Goal: Find contact information: Find contact information

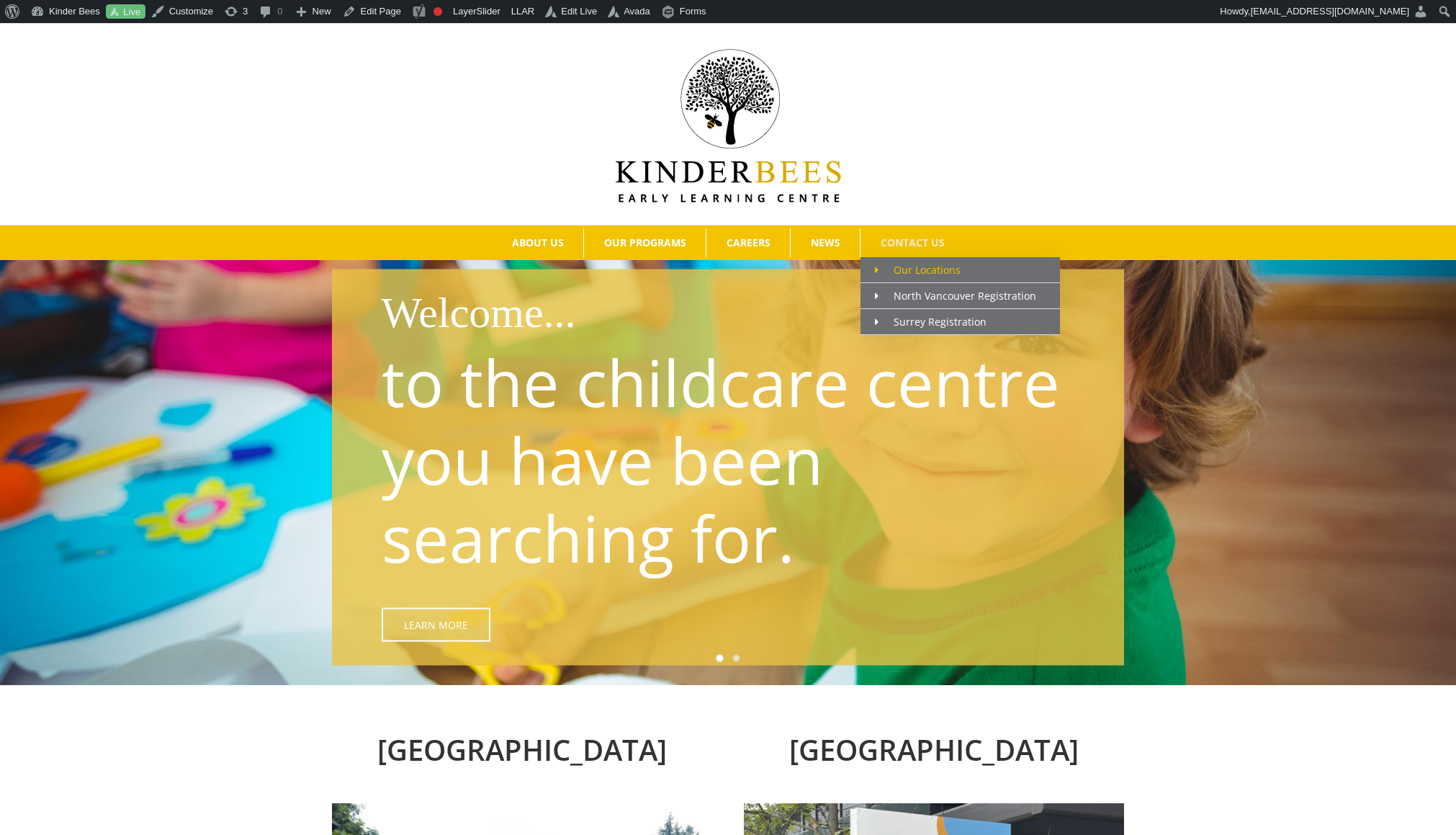
click at [925, 267] on span "Our Locations" at bounding box center [917, 269] width 85 height 14
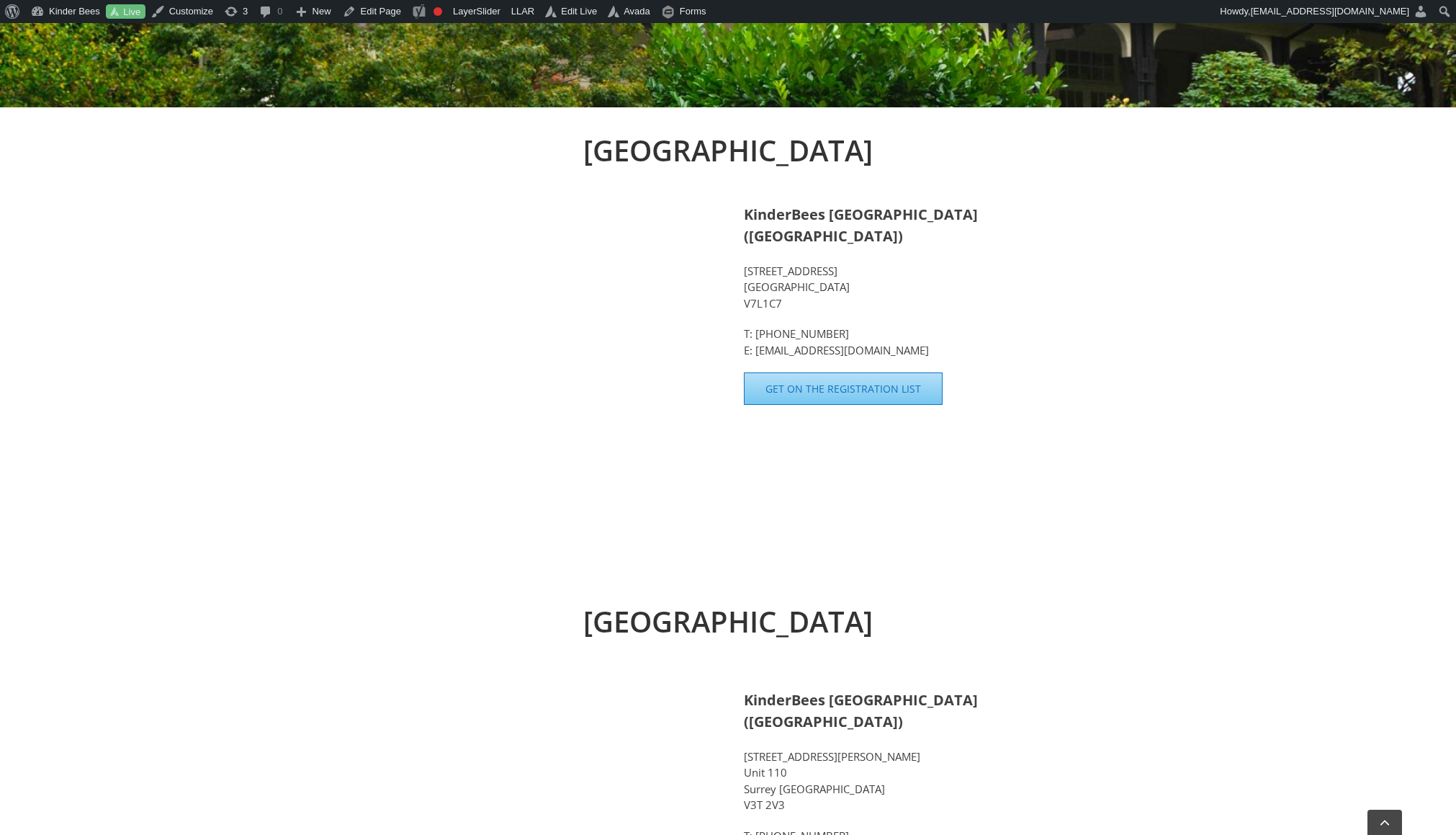
scroll to position [482, 0]
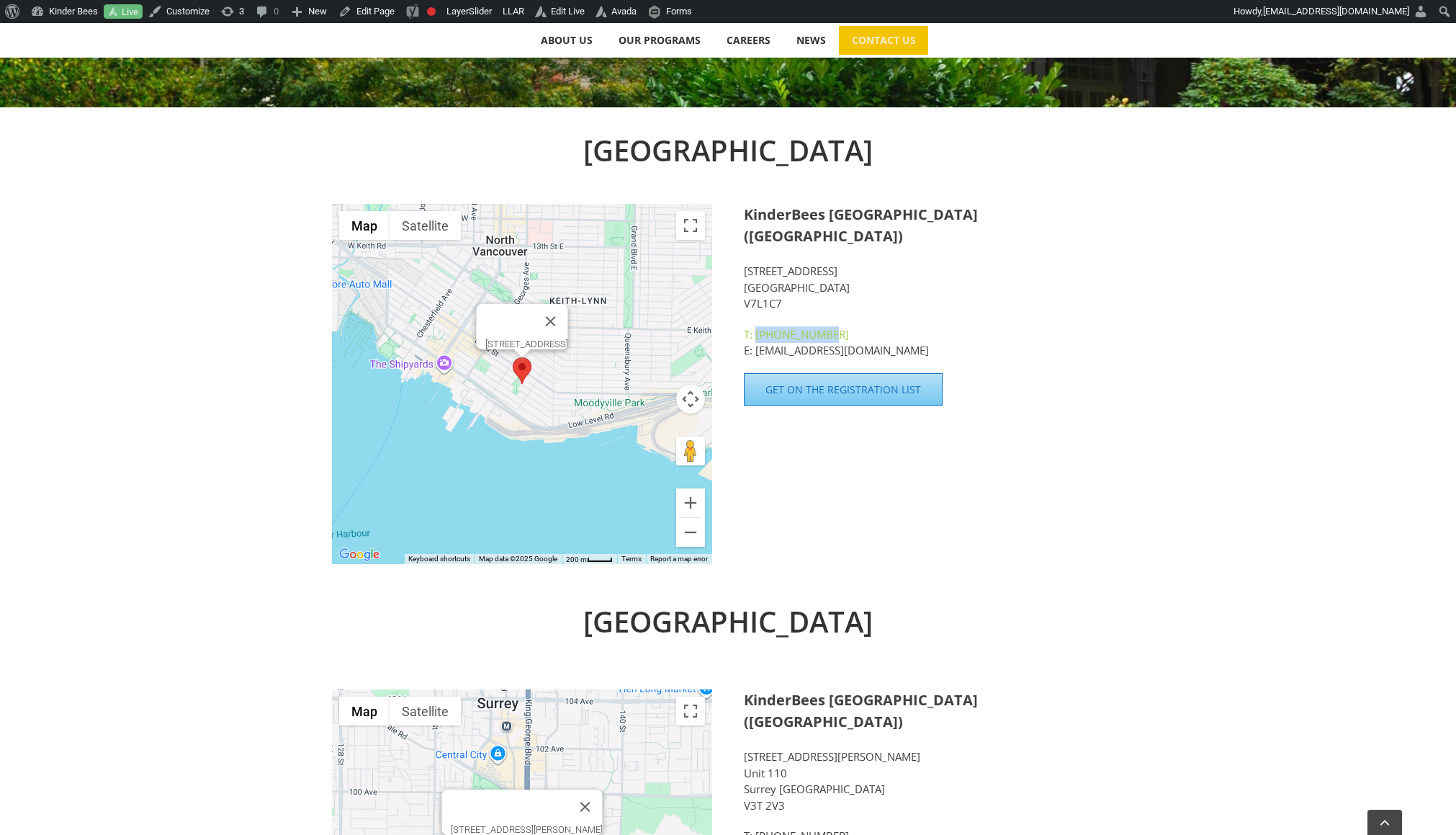
drag, startPoint x: 807, startPoint y: 308, endPoint x: 757, endPoint y: 308, distance: 50.0
click at [757, 326] on p "T: 604-317-2464 E: hello@kinderbees.ca" at bounding box center [934, 343] width 381 height 33
copy link "[PHONE_NUMBER]"
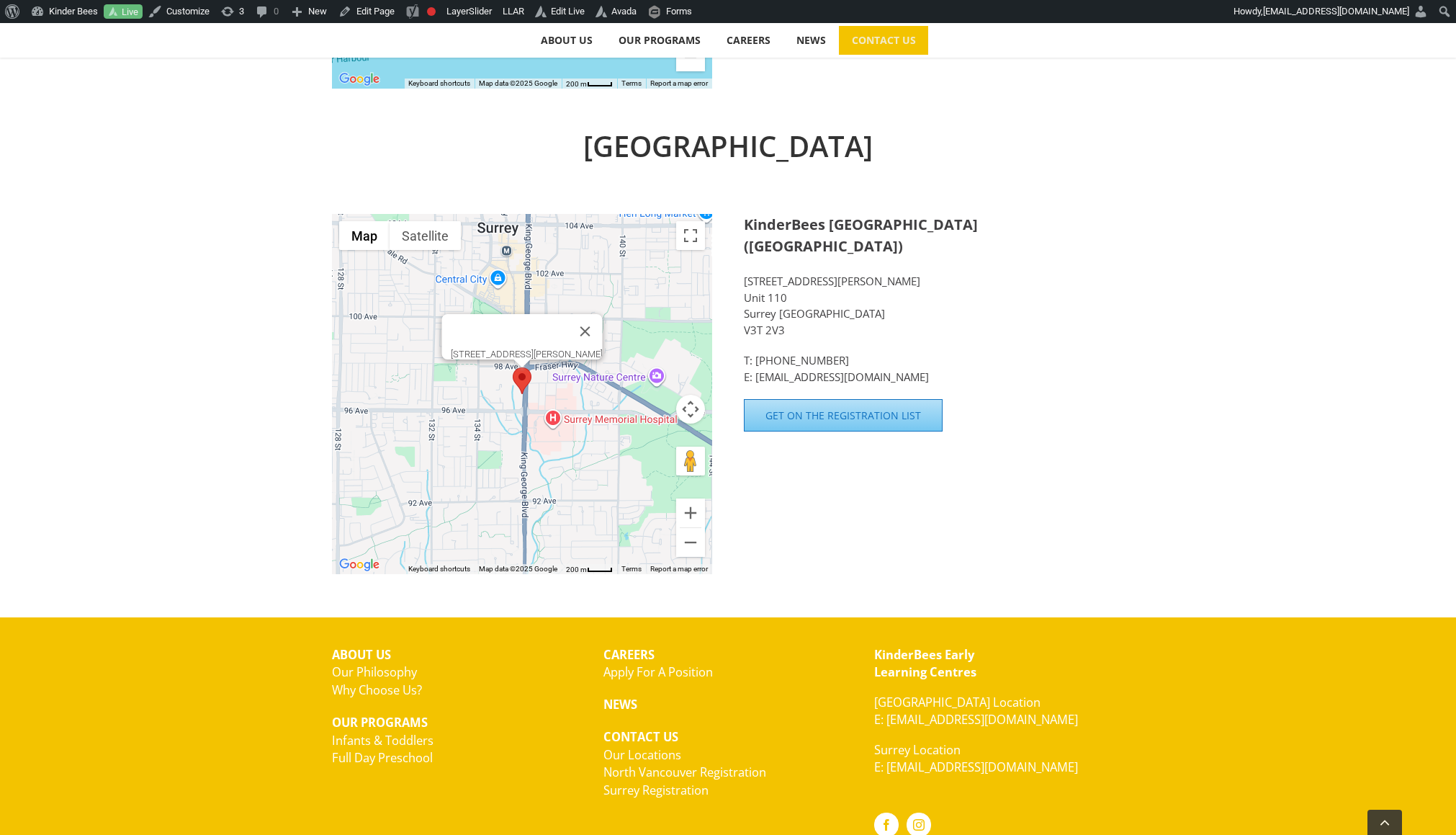
scroll to position [1017, 0]
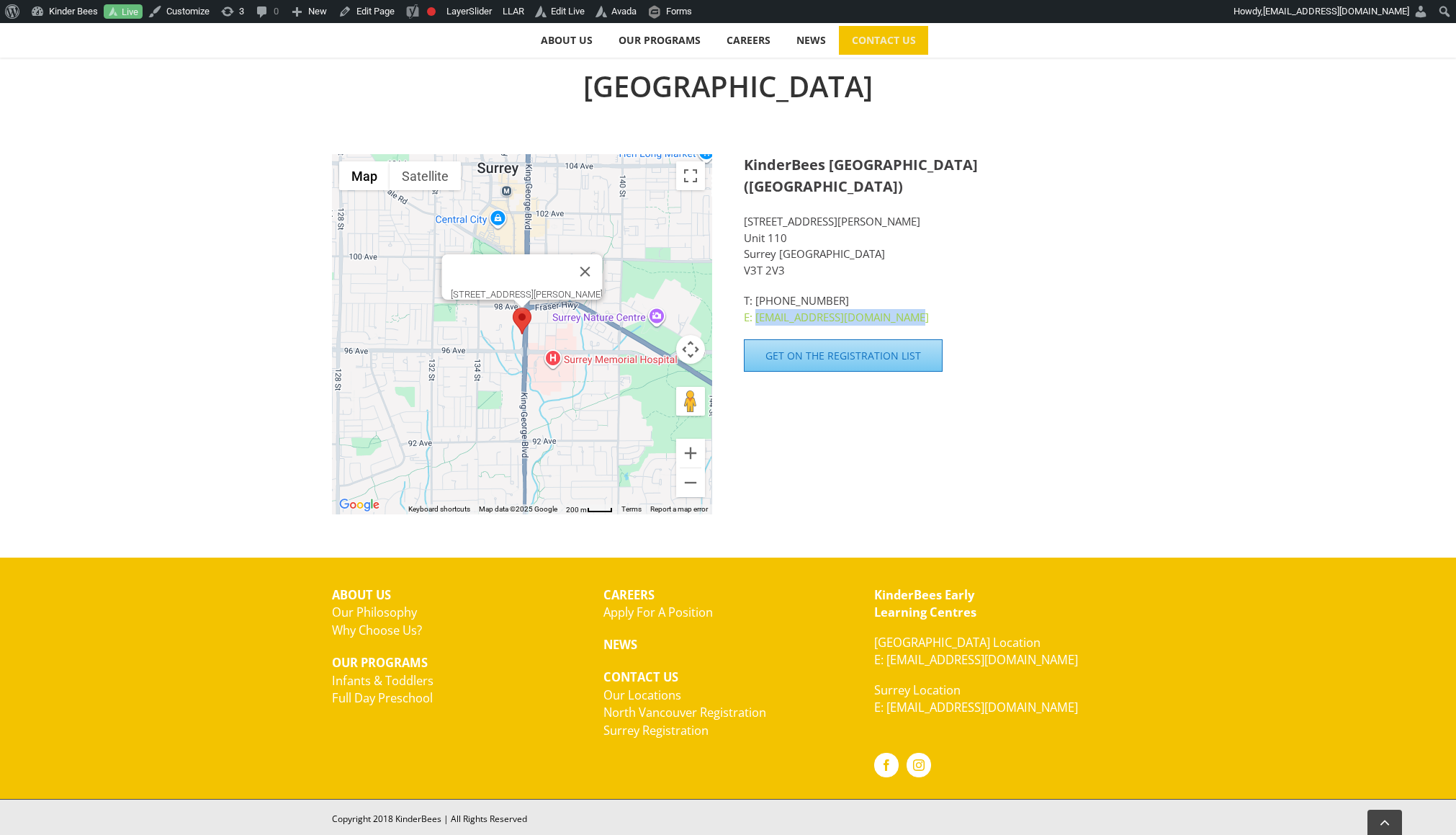
drag, startPoint x: 947, startPoint y: 295, endPoint x: 758, endPoint y: 299, distance: 189.0
click at [758, 299] on p "T: 672-339-3318 E: kinderbees.surrey@gmail.com" at bounding box center [934, 309] width 381 height 33
copy link "[EMAIL_ADDRESS][DOMAIN_NAME]"
drag, startPoint x: 839, startPoint y: 272, endPoint x: 756, endPoint y: 273, distance: 83.0
click at [756, 293] on p "T: 672-339-3318 E: kinderbees.surrey@gmail.com" at bounding box center [934, 309] width 381 height 33
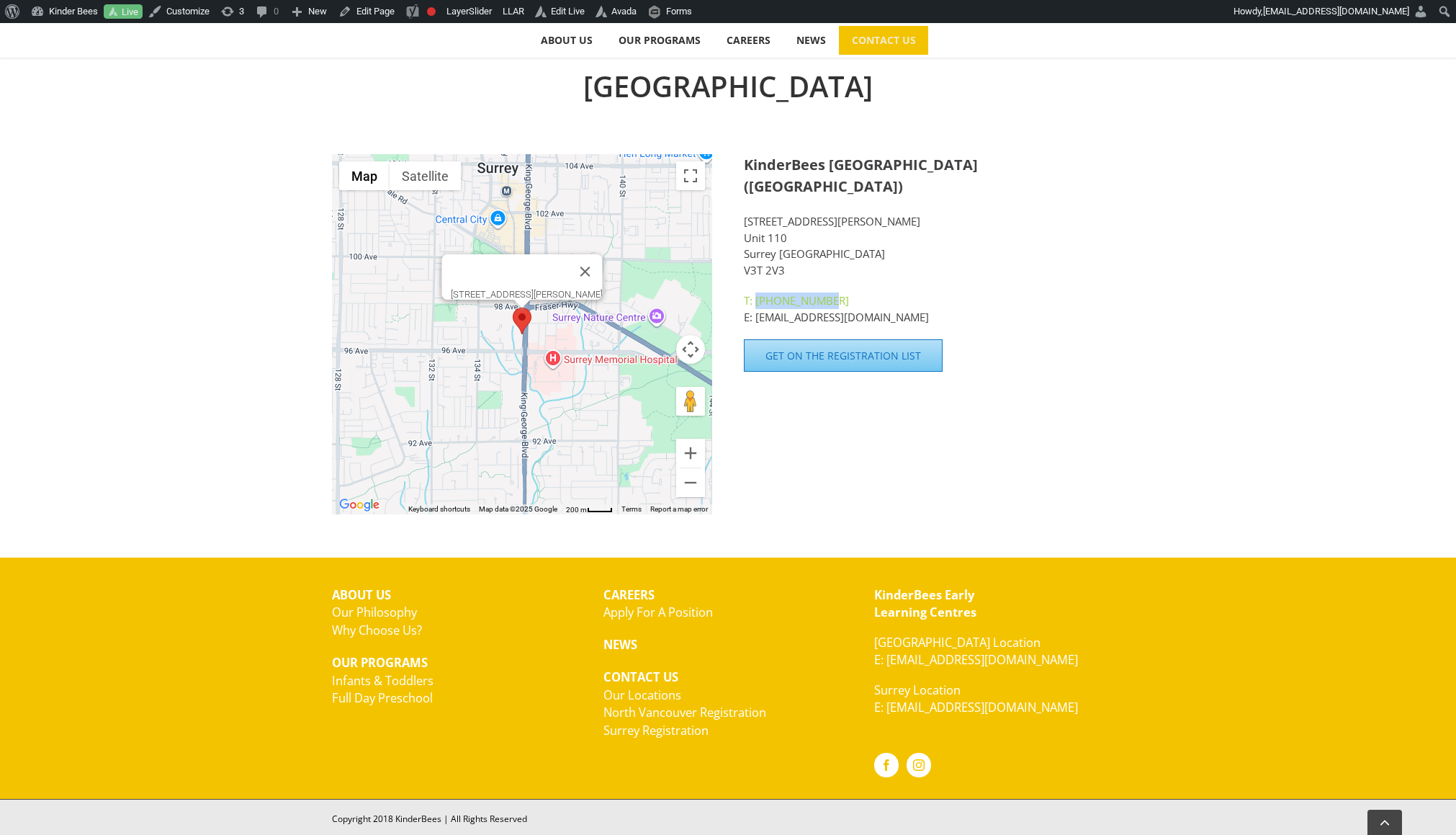
copy link "[PHONE_NUMBER]"
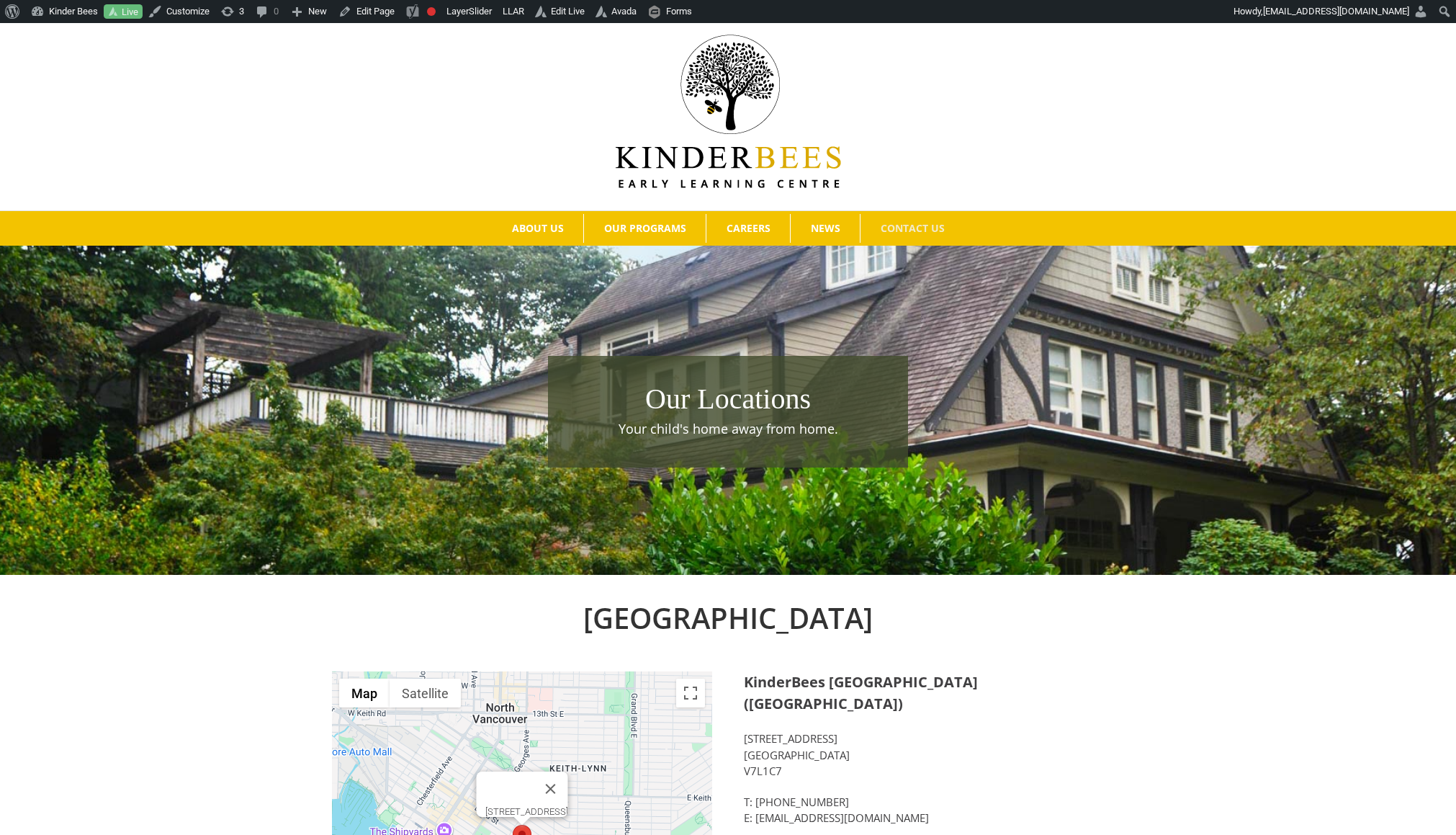
scroll to position [0, 0]
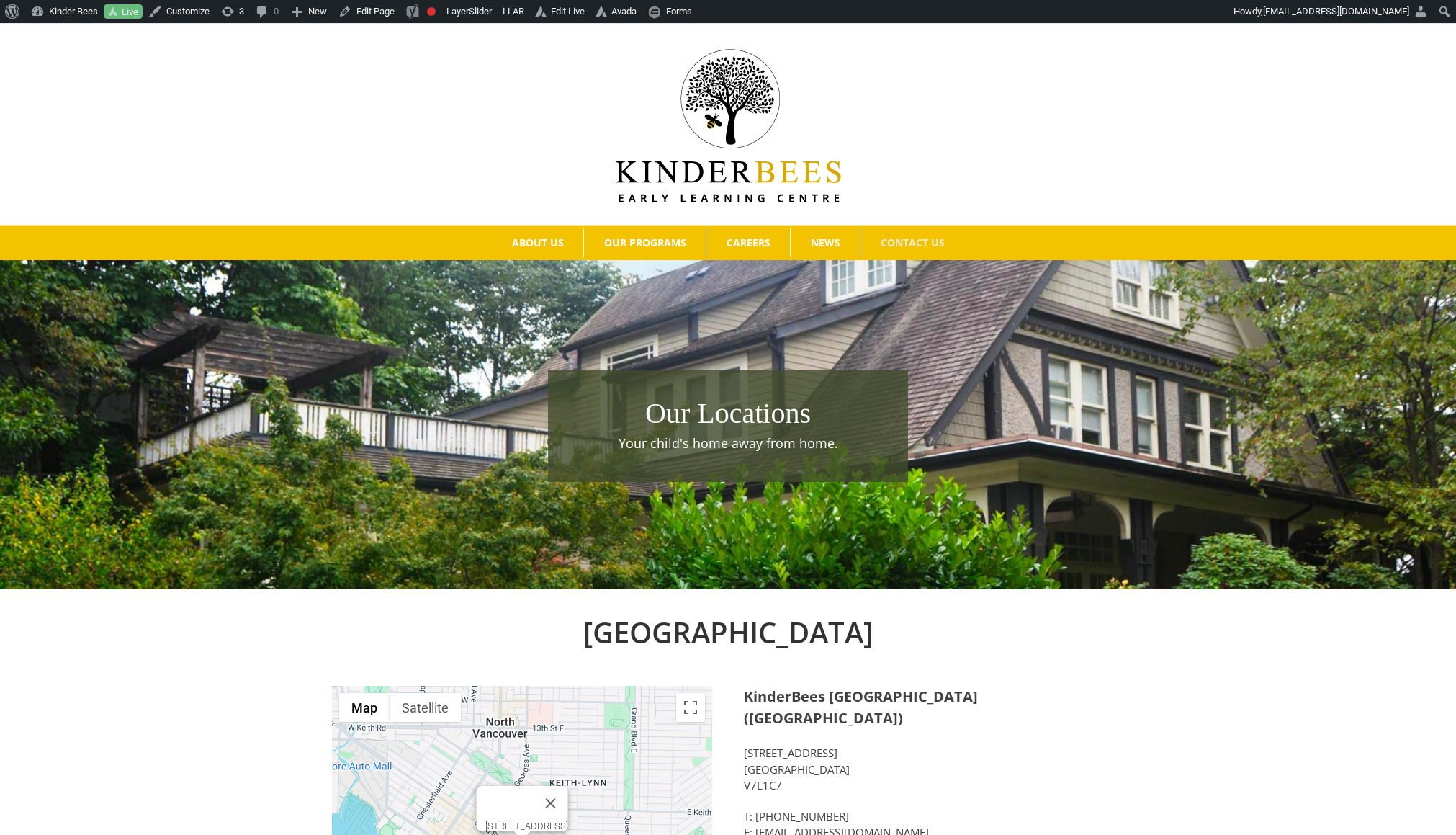
click at [663, 183] on img at bounding box center [728, 125] width 225 height 154
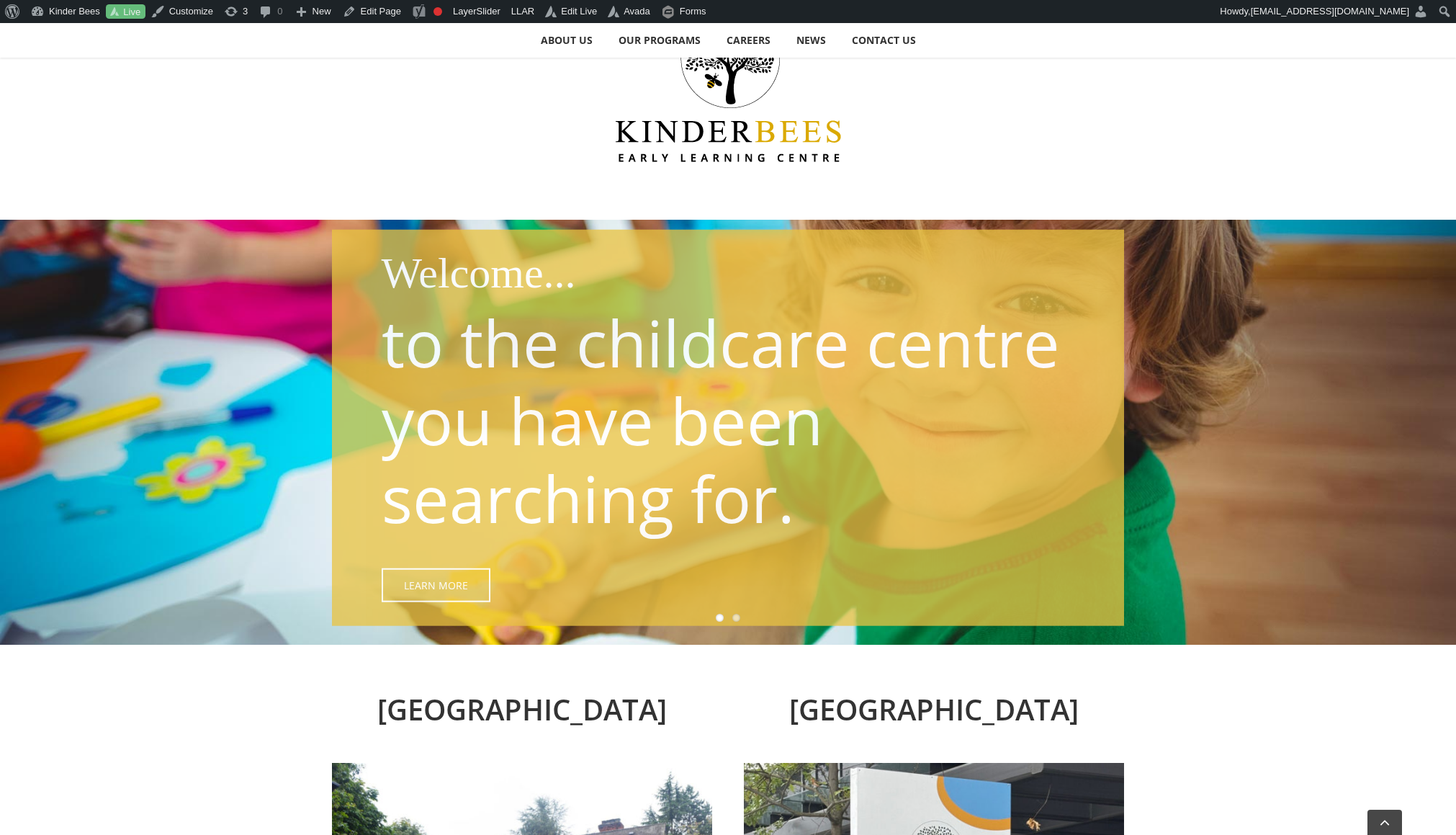
scroll to position [518, 0]
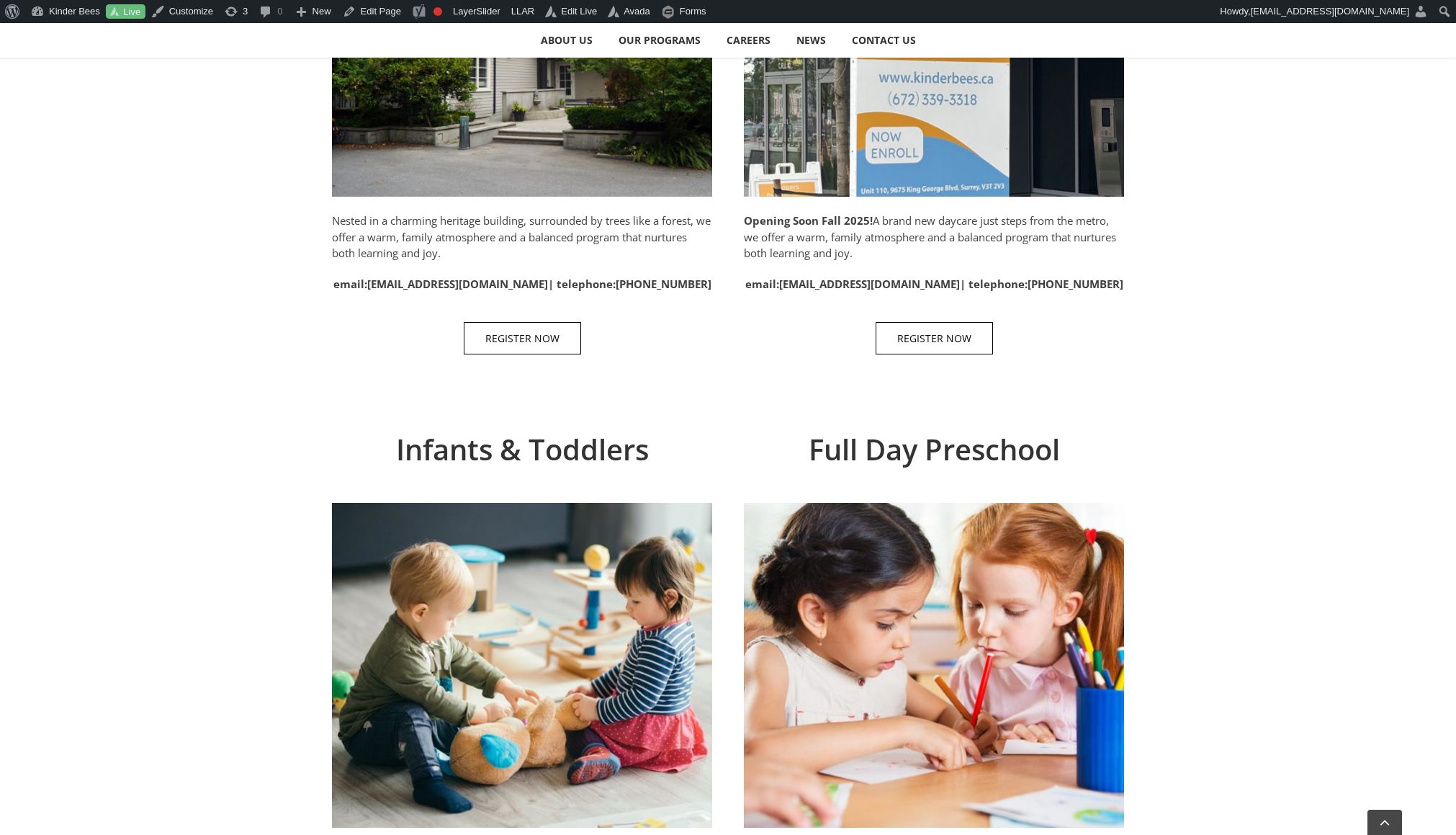
scroll to position [931, 0]
